Goal: Use online tool/utility: Use online tool/utility

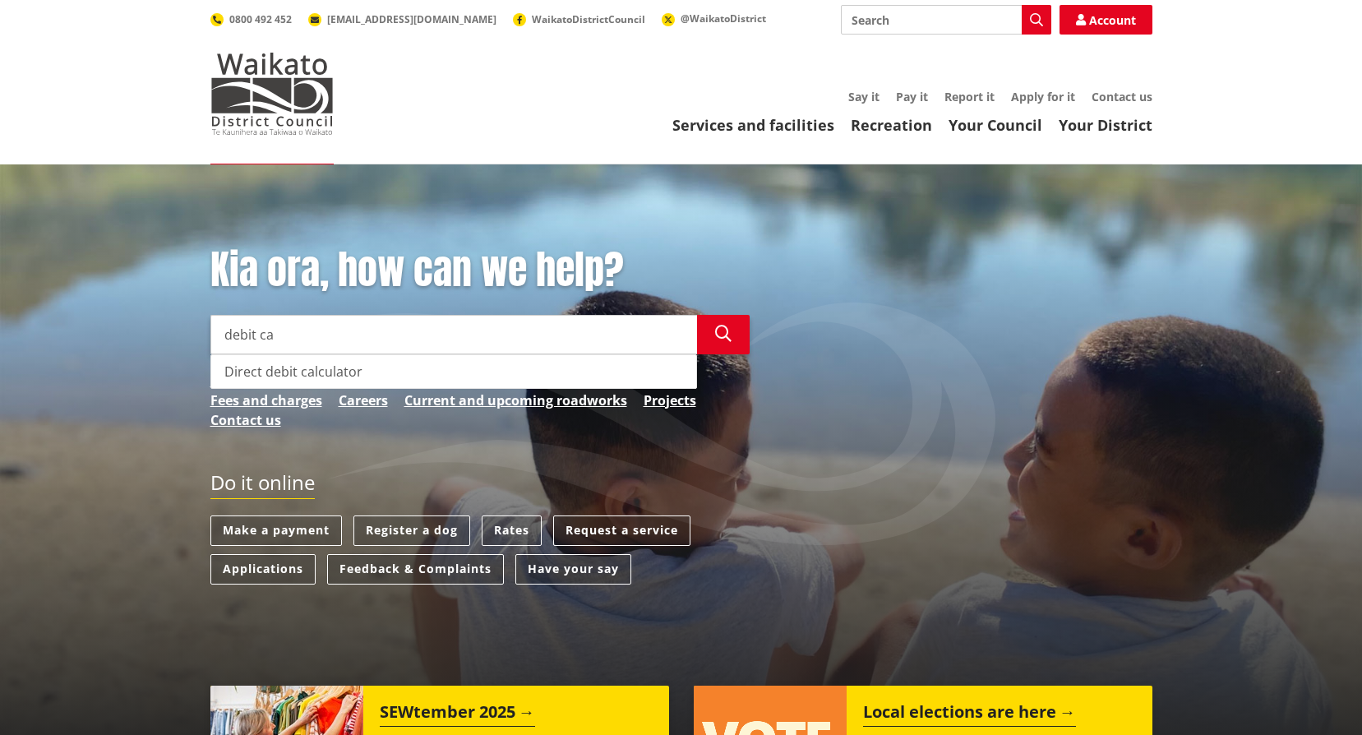
click at [332, 371] on div "Direct debit calculator" at bounding box center [453, 371] width 485 height 33
type input "Direct debit calculator"
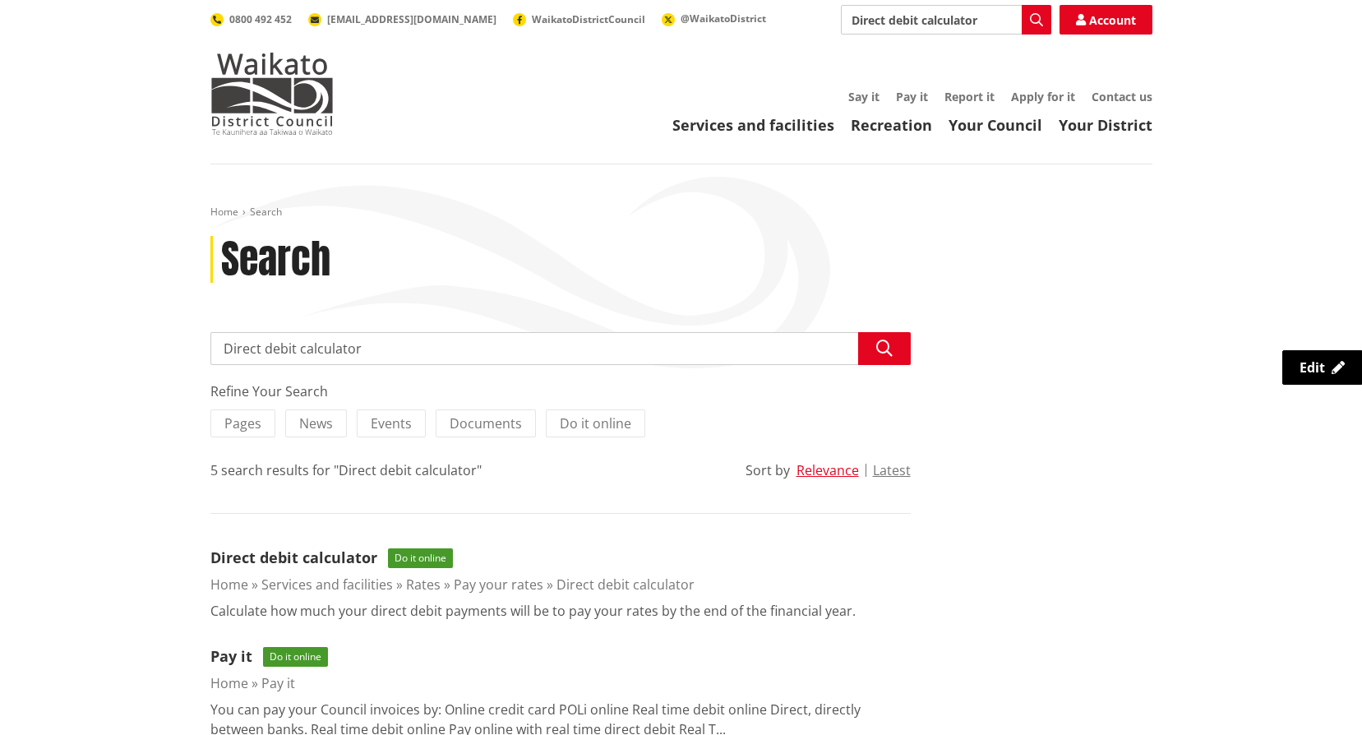
scroll to position [247, 0]
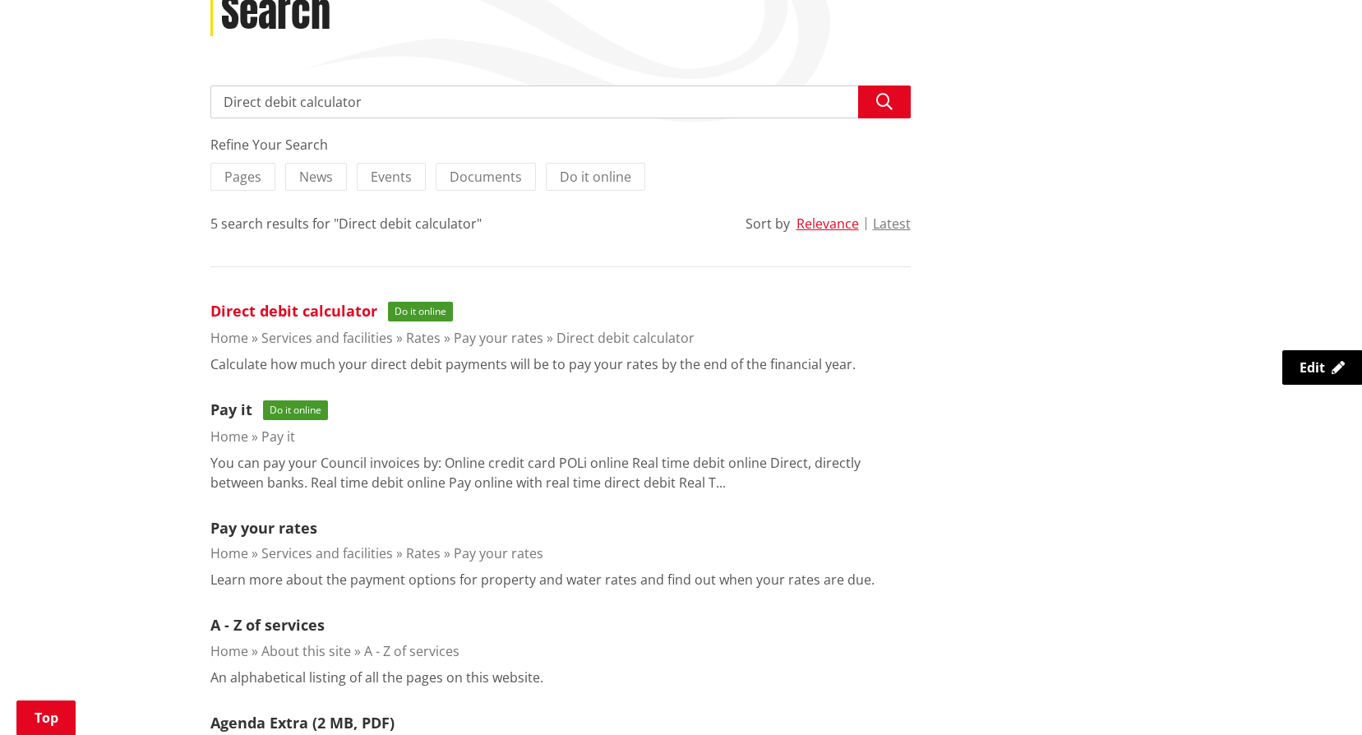
click at [258, 309] on link "Direct debit calculator" at bounding box center [293, 311] width 167 height 20
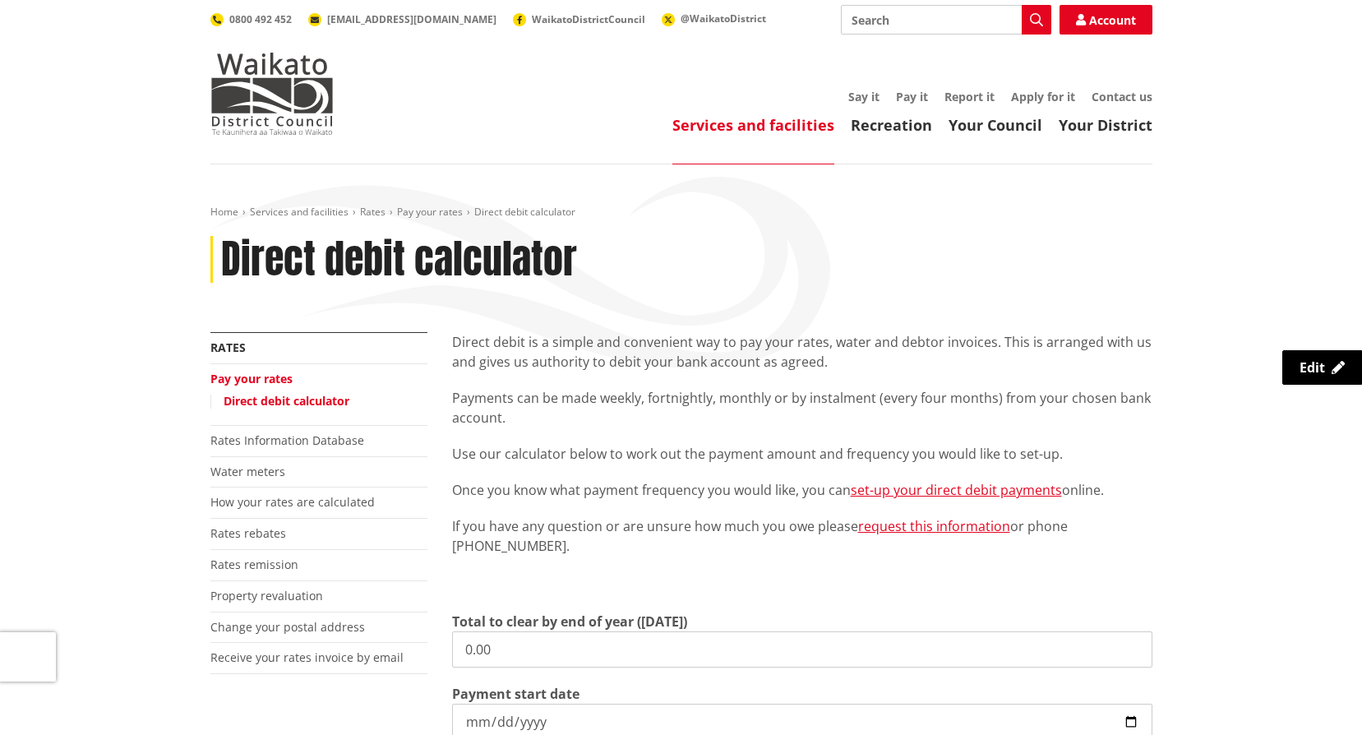
click at [510, 653] on input "0.00" at bounding box center [802, 649] width 700 height 36
click at [437, 644] on div "More from this section Rates Pay your rates Direct debit calculator Rates Infor…" at bounding box center [681, 669] width 966 height 675
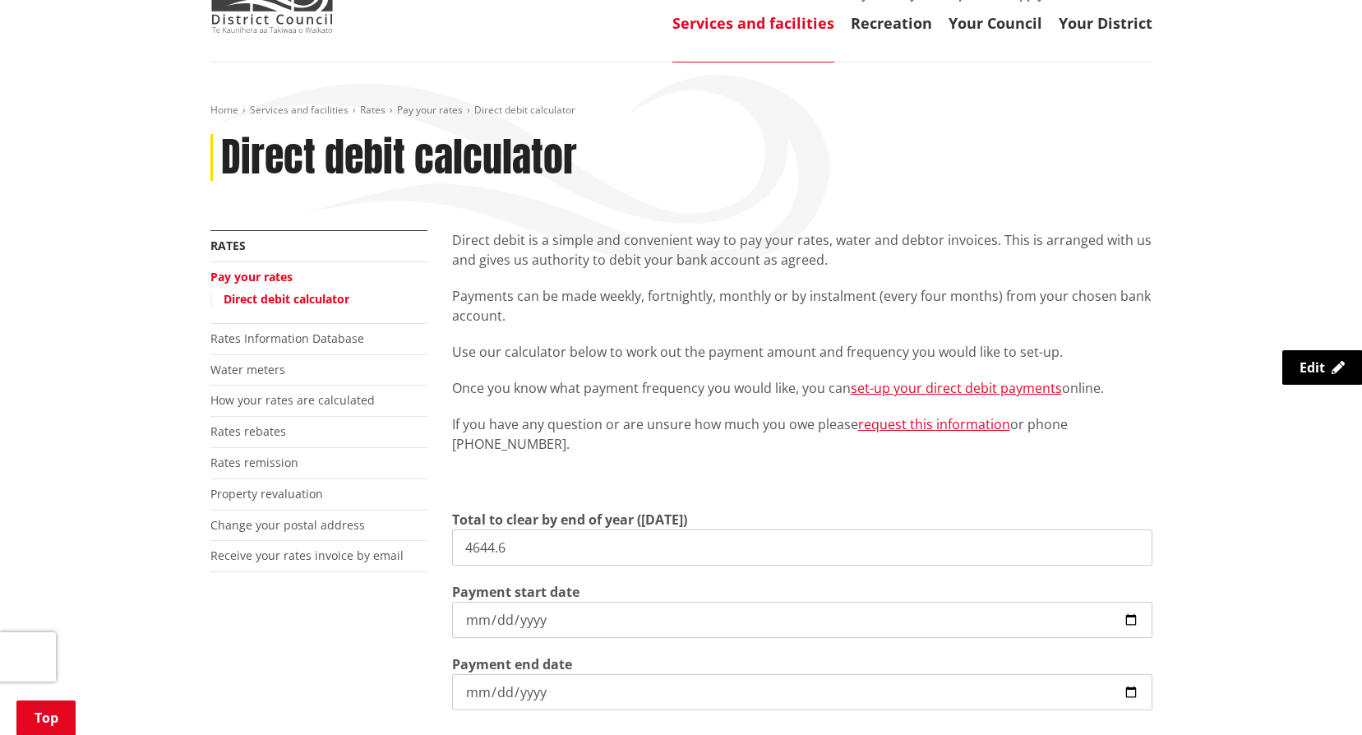
scroll to position [247, 0]
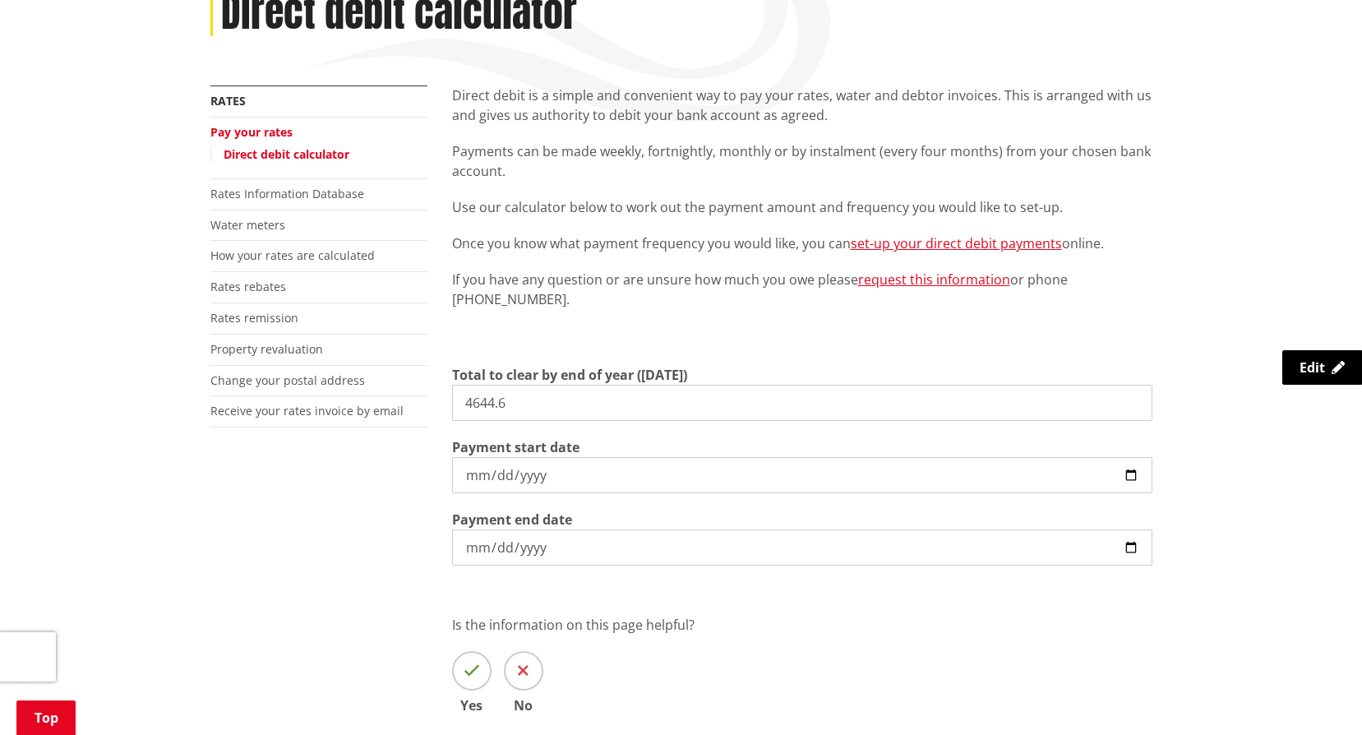
type input "4,644.60"
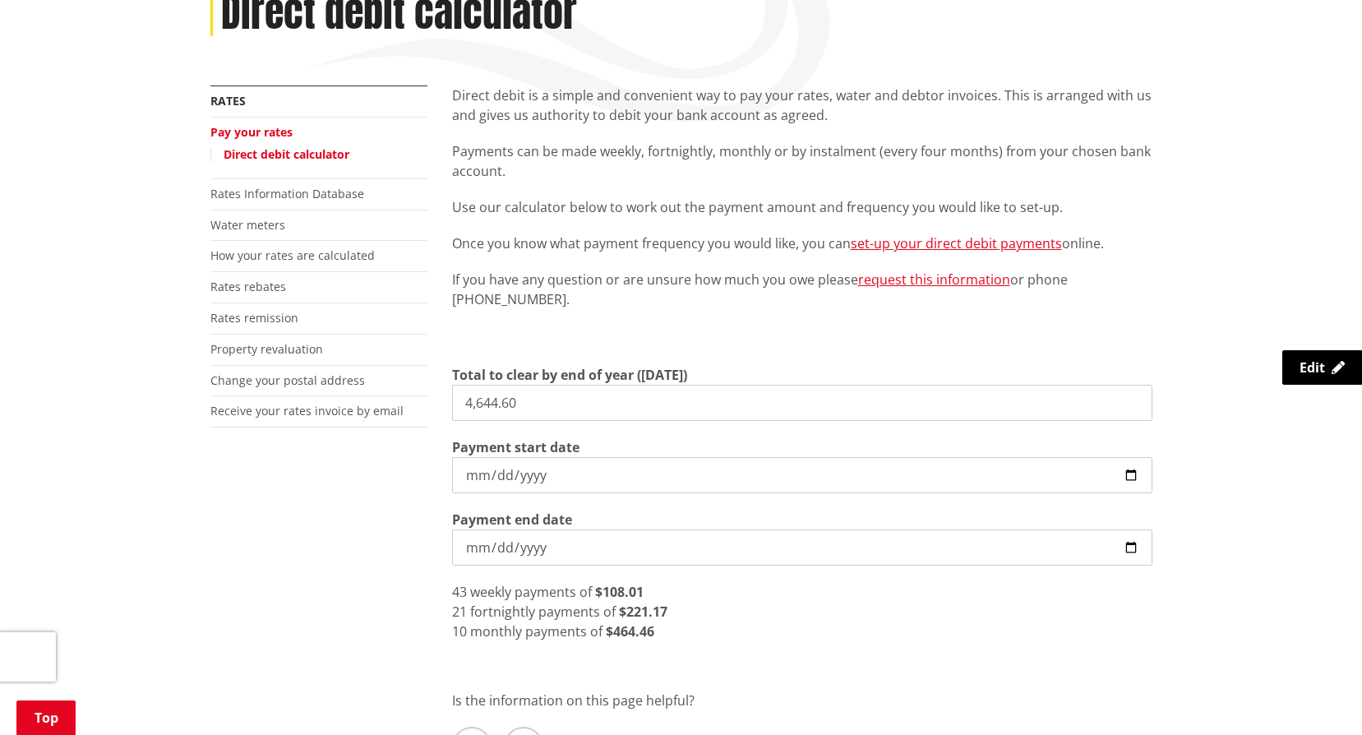
click at [577, 456] on label "Payment start date" at bounding box center [515, 447] width 127 height 20
click at [577, 457] on input "[DATE]" at bounding box center [802, 475] width 700 height 36
click at [567, 480] on input "[DATE]" at bounding box center [802, 475] width 700 height 36
click at [964, 486] on input "[DATE]" at bounding box center [802, 475] width 700 height 36
click at [527, 475] on input "[DATE]" at bounding box center [802, 475] width 700 height 36
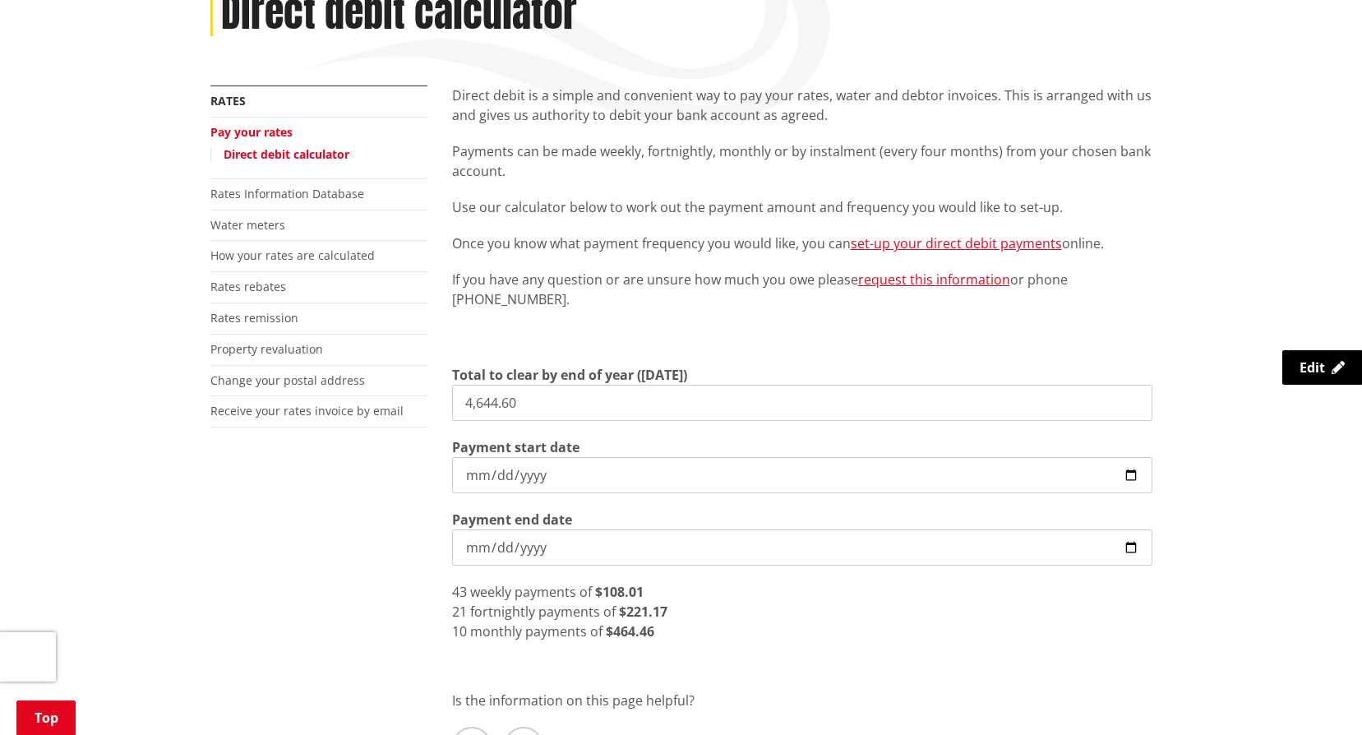
click at [1123, 473] on input "[DATE]" at bounding box center [802, 475] width 700 height 36
type input "[DATE]"
click at [611, 544] on input "[DATE]" at bounding box center [802, 547] width 700 height 36
click at [615, 544] on input "[DATE]" at bounding box center [802, 547] width 700 height 36
click at [664, 592] on div "41 weekly payments of $113.28" at bounding box center [802, 592] width 700 height 20
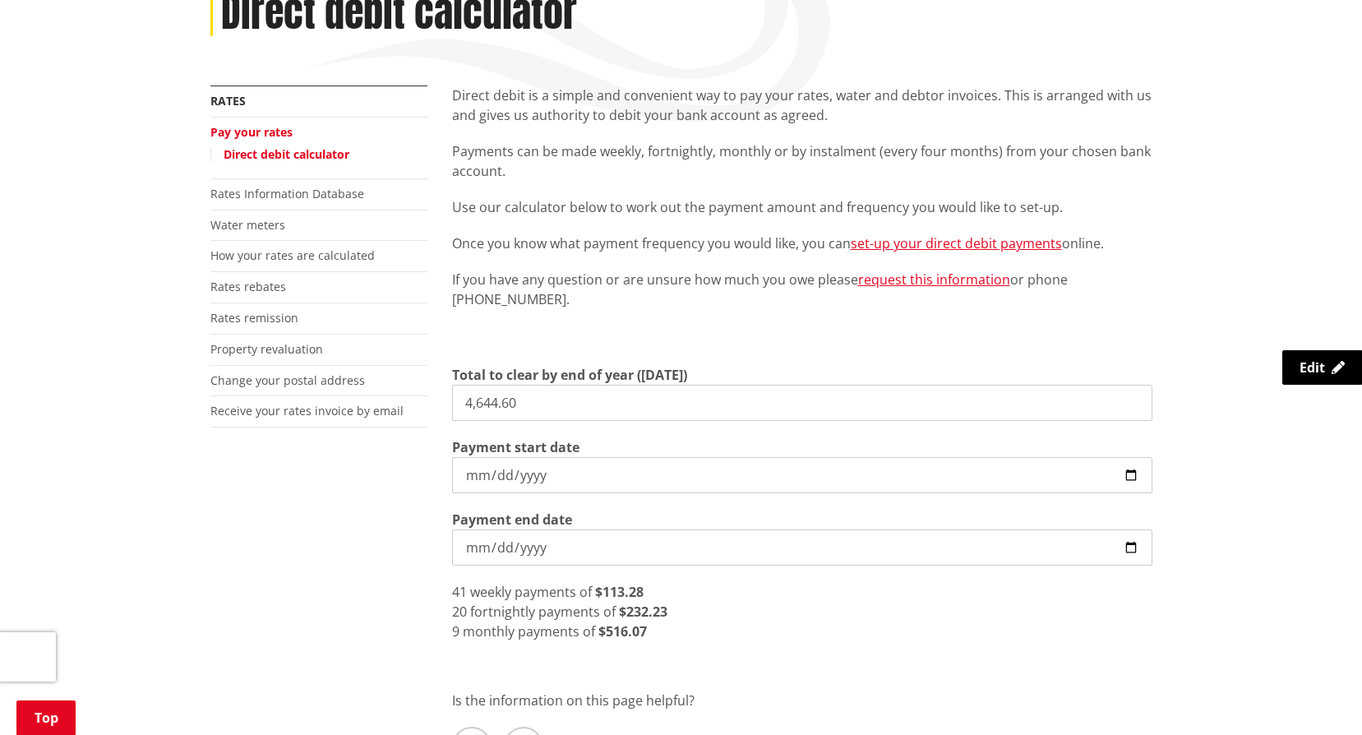
drag, startPoint x: 586, startPoint y: 407, endPoint x: 477, endPoint y: 421, distance: 109.4
click at [477, 421] on input "4,644.60" at bounding box center [802, 403] width 700 height 36
type input "4,000.00"
click at [578, 473] on input "[DATE]" at bounding box center [802, 475] width 700 height 36
click at [531, 407] on input "4,000.00" at bounding box center [802, 403] width 700 height 36
